Goal: Find specific page/section: Find specific page/section

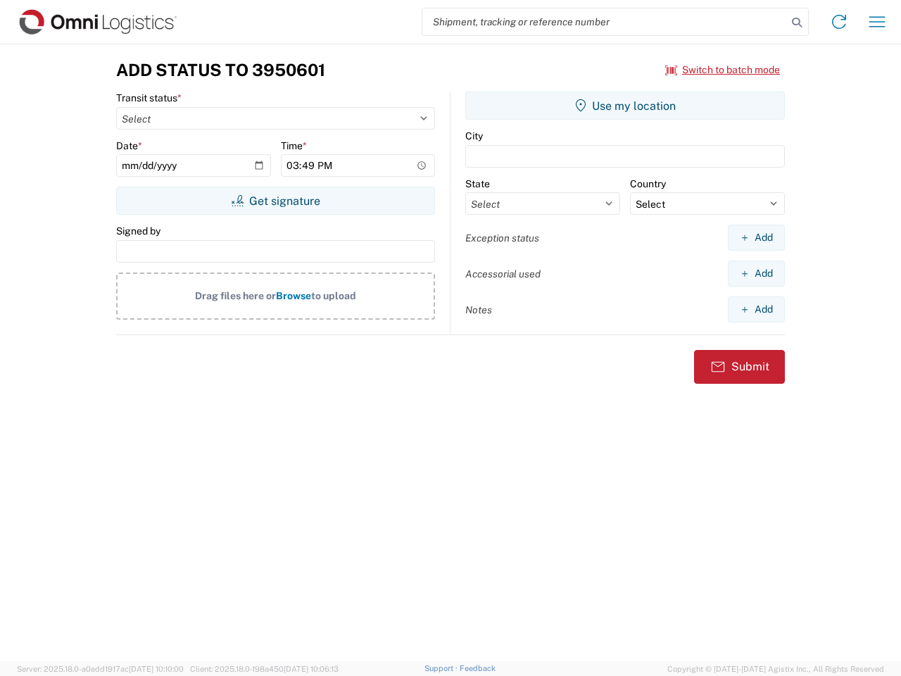
click at [605, 22] on input "search" at bounding box center [604, 21] width 365 height 27
click at [797, 23] on icon at bounding box center [797, 23] width 20 height 20
click at [839, 22] on icon at bounding box center [839, 22] width 23 height 23
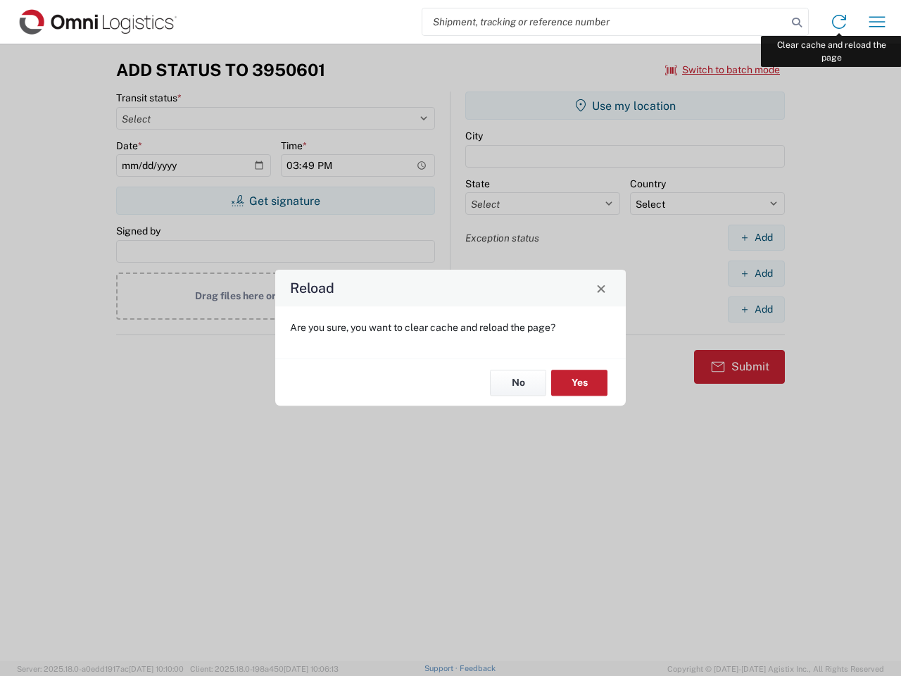
click at [877, 22] on div "Reload Are you sure, you want to clear cache and reload the page? No Yes" at bounding box center [450, 338] width 901 height 676
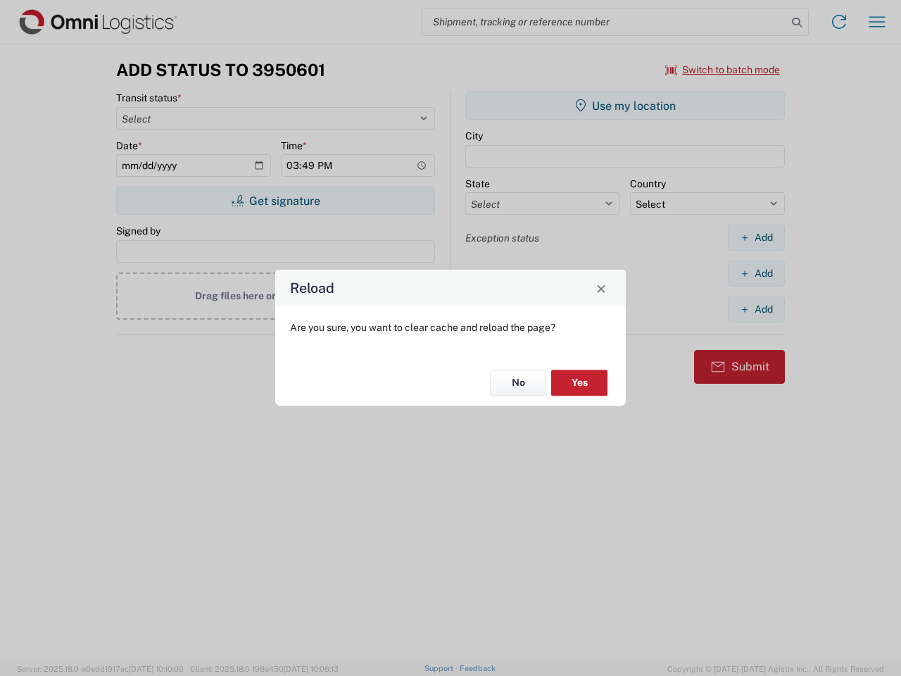
click at [723, 70] on div "Reload Are you sure, you want to clear cache and reload the page? No Yes" at bounding box center [450, 338] width 901 height 676
click at [275, 201] on div "Reload Are you sure, you want to clear cache and reload the page? No Yes" at bounding box center [450, 338] width 901 height 676
click at [625, 106] on div "Reload Are you sure, you want to clear cache and reload the page? No Yes" at bounding box center [450, 338] width 901 height 676
click at [756, 237] on div "Reload Are you sure, you want to clear cache and reload the page? No Yes" at bounding box center [450, 338] width 901 height 676
click at [756, 273] on div "Reload Are you sure, you want to clear cache and reload the page? No Yes" at bounding box center [450, 338] width 901 height 676
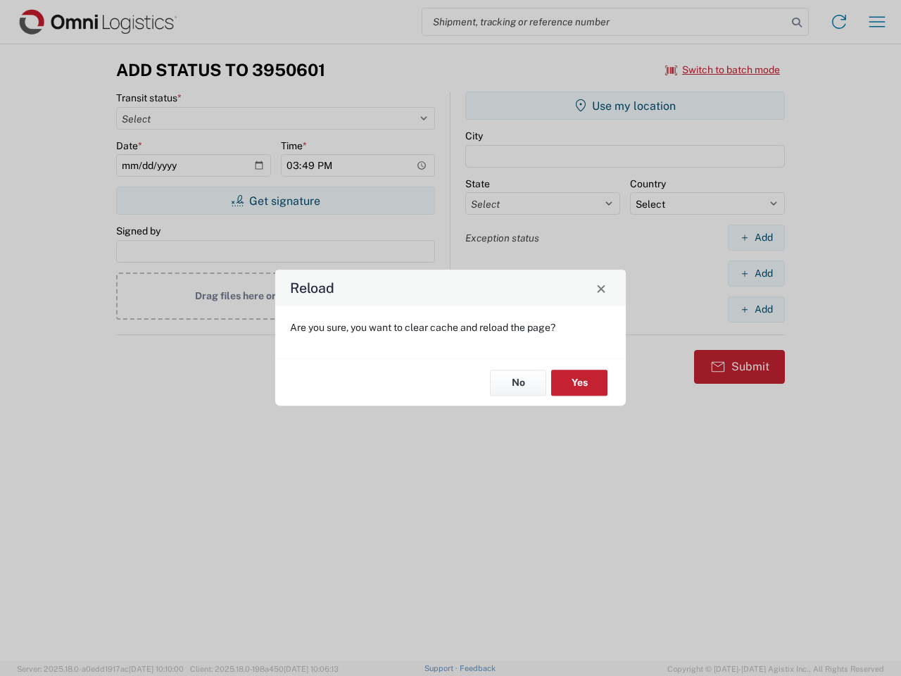
click at [756, 309] on div "Reload Are you sure, you want to clear cache and reload the page? No Yes" at bounding box center [450, 338] width 901 height 676
